Goal: Learn about a topic

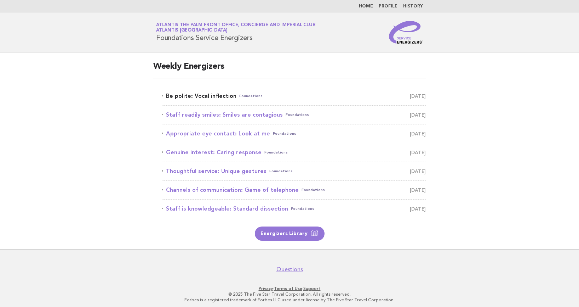
click at [181, 96] on link "Be polite: Vocal inflection Foundations [DATE]" at bounding box center [294, 96] width 264 height 10
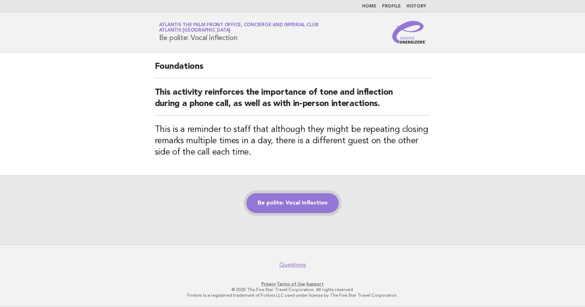
click at [312, 199] on link "Be polite: Vocal inflection" at bounding box center [292, 203] width 92 height 20
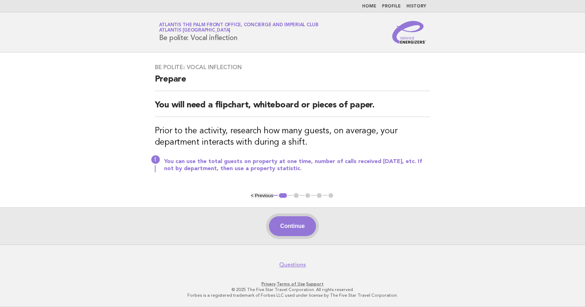
click at [302, 218] on button "Continue" at bounding box center [292, 226] width 47 height 20
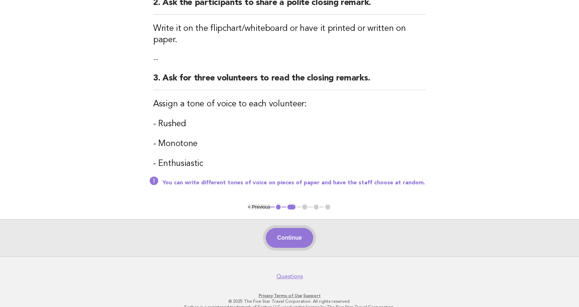
click at [289, 232] on button "Continue" at bounding box center [289, 238] width 47 height 20
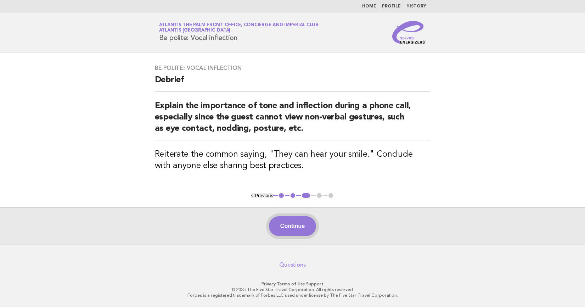
click at [290, 225] on button "Continue" at bounding box center [292, 226] width 47 height 20
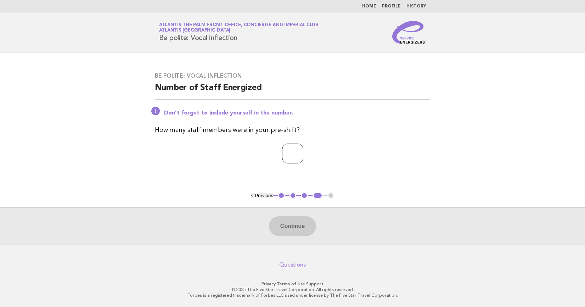
click at [291, 157] on input "number" at bounding box center [292, 153] width 21 height 20
click at [291, 156] on input "number" at bounding box center [292, 153] width 21 height 20
type input "*"
click at [293, 224] on button "Continue" at bounding box center [292, 226] width 47 height 20
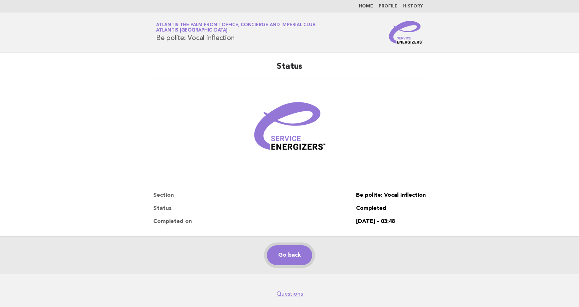
click at [295, 256] on link "Go back" at bounding box center [289, 255] width 45 height 20
